Goal: Information Seeking & Learning: Learn about a topic

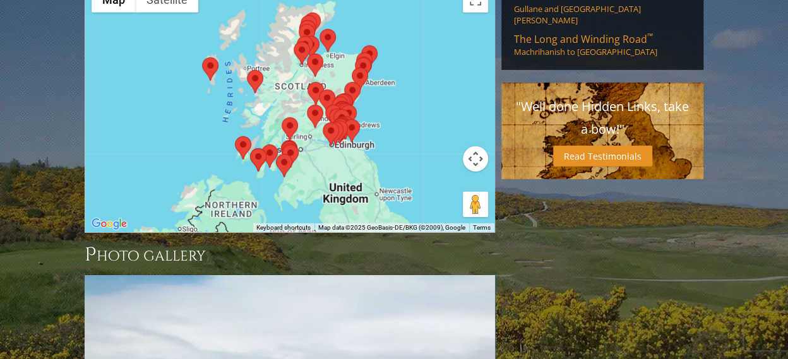
scroll to position [1546, 0]
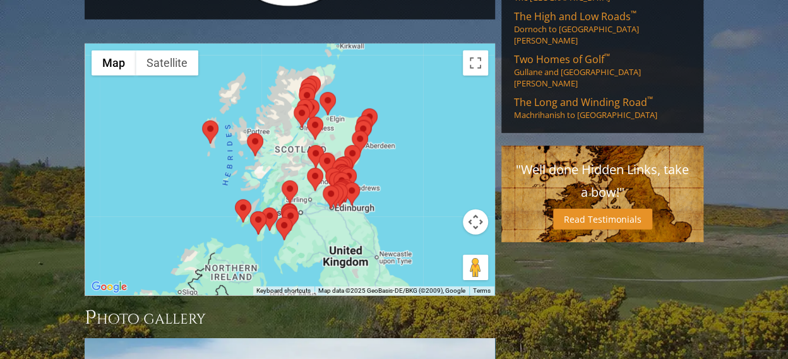
click at [610, 66] on span "Two Homes of Golf ™" at bounding box center [562, 59] width 96 height 14
click at [604, 109] on span "The Long and Winding Road ™" at bounding box center [583, 102] width 139 height 14
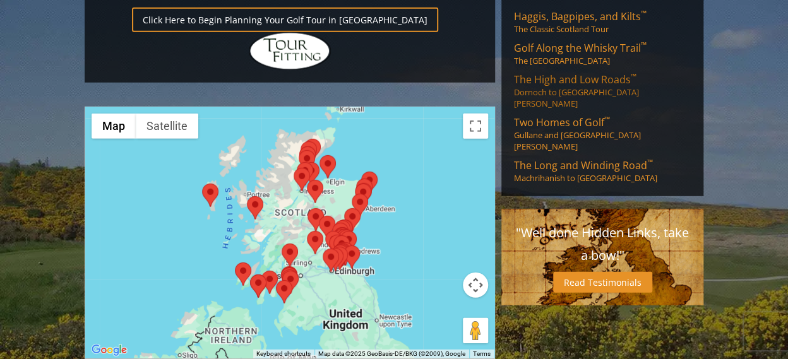
click at [601, 87] on span "The High and Low Roads ™" at bounding box center [575, 80] width 123 height 14
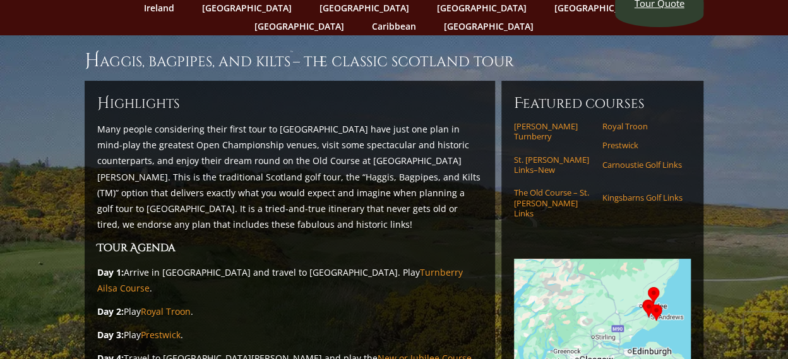
scroll to position [126, 0]
